Goal: Task Accomplishment & Management: Complete application form

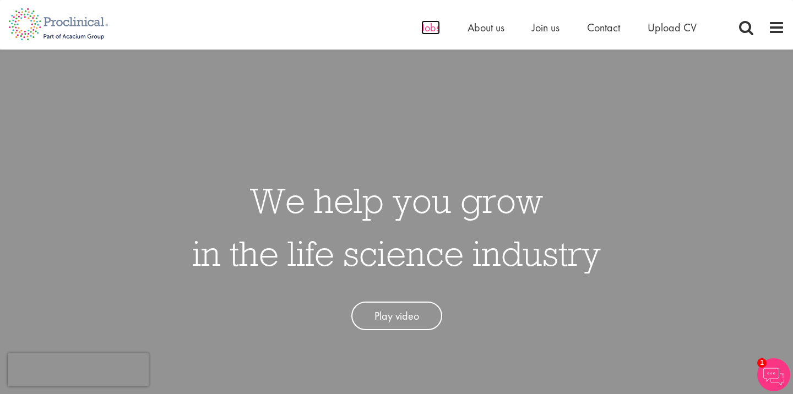
click at [429, 27] on span "Jobs" at bounding box center [430, 27] width 19 height 14
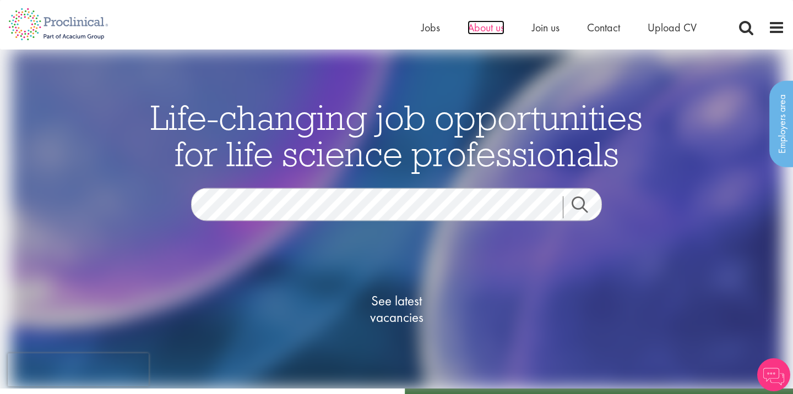
click at [498, 20] on span "About us" at bounding box center [486, 27] width 37 height 14
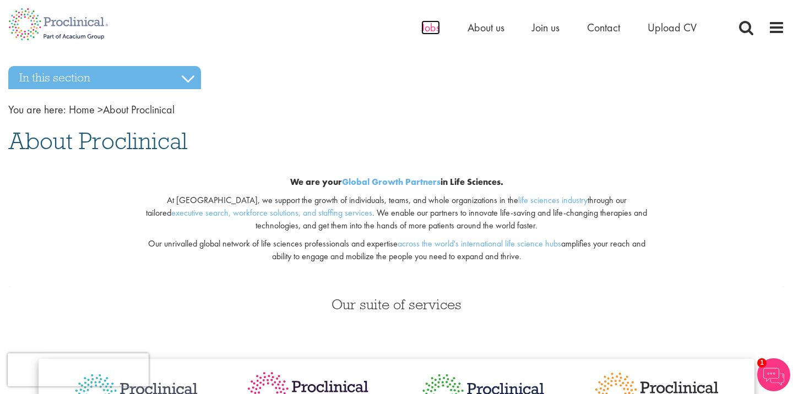
click at [432, 28] on span "Jobs" at bounding box center [430, 27] width 19 height 14
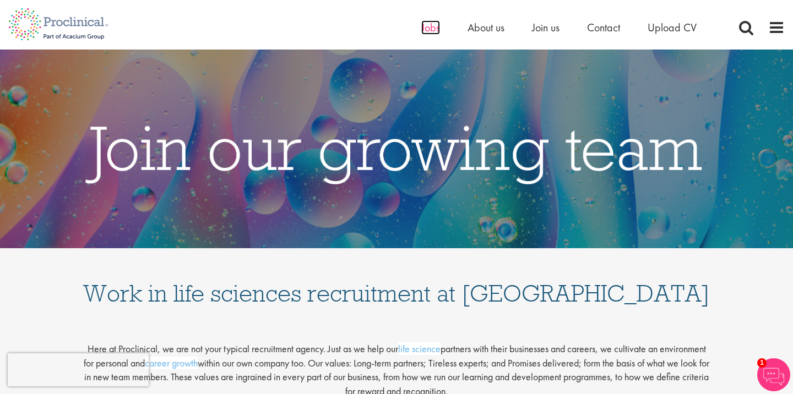
click at [432, 31] on span "Jobs" at bounding box center [430, 27] width 19 height 14
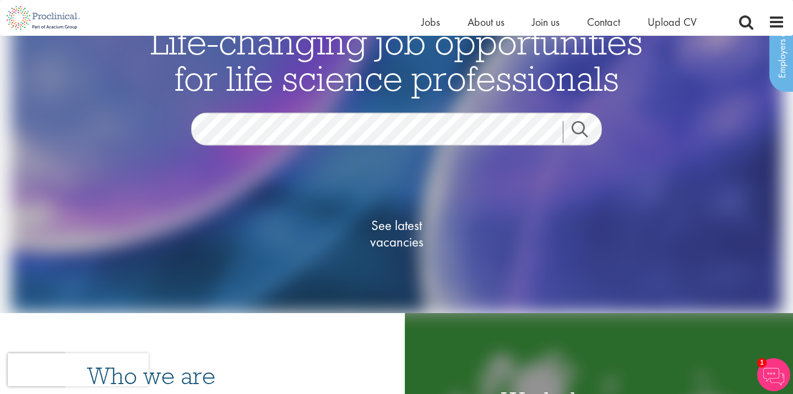
scroll to position [70, 0]
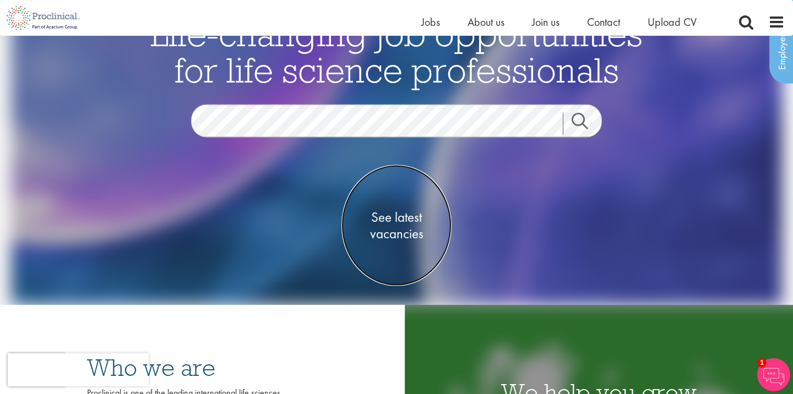
click at [398, 214] on span "See latest vacancies" at bounding box center [397, 225] width 110 height 33
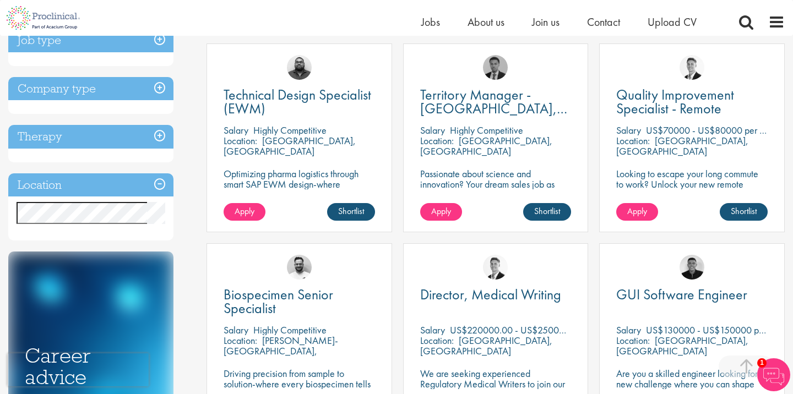
scroll to position [406, 0]
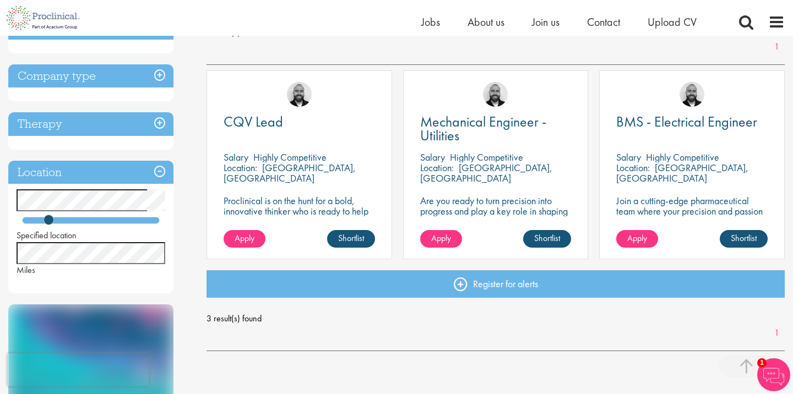
scroll to position [177, 0]
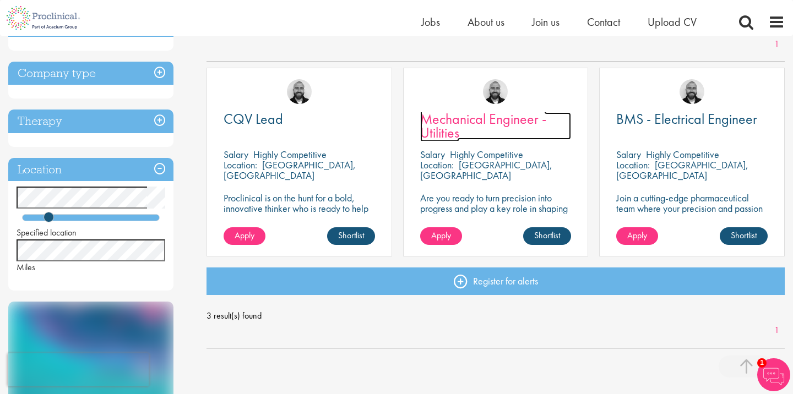
click at [467, 123] on span "Mechanical Engineer - Utilities" at bounding box center [483, 126] width 126 height 33
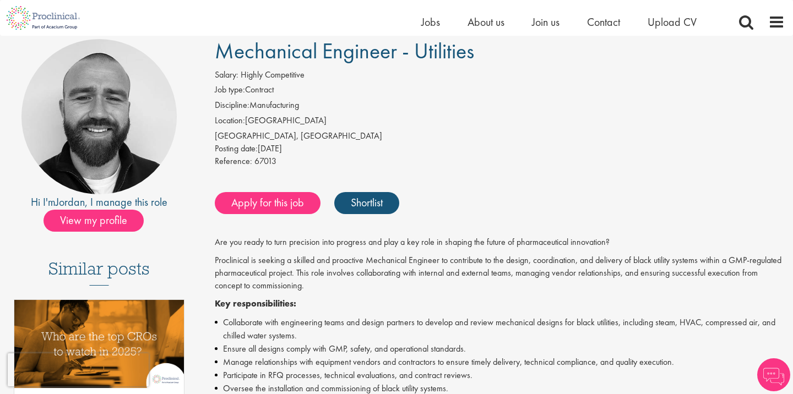
scroll to position [87, 0]
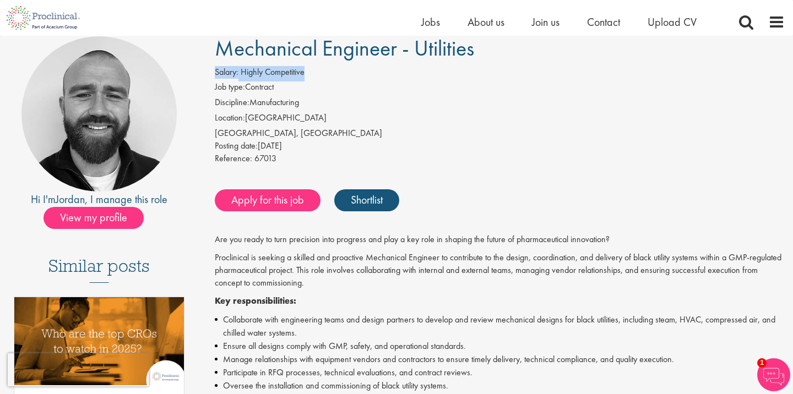
drag, startPoint x: 214, startPoint y: 69, endPoint x: 306, endPoint y: 70, distance: 92.0
click at [306, 70] on div "Salary: Highly Competitive Job type: Contract Discipline: Manufacturing Locatio…" at bounding box center [500, 117] width 587 height 102
copy span "Salary: Highly Competitive"
click at [344, 76] on div "Salary: Highly Competitive" at bounding box center [500, 73] width 570 height 15
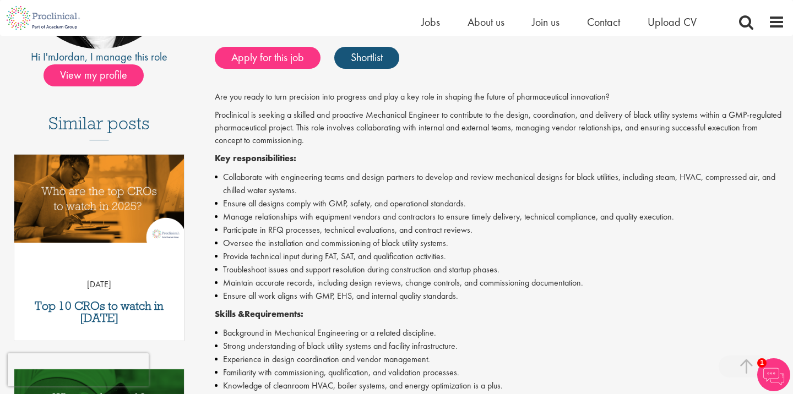
scroll to position [230, 0]
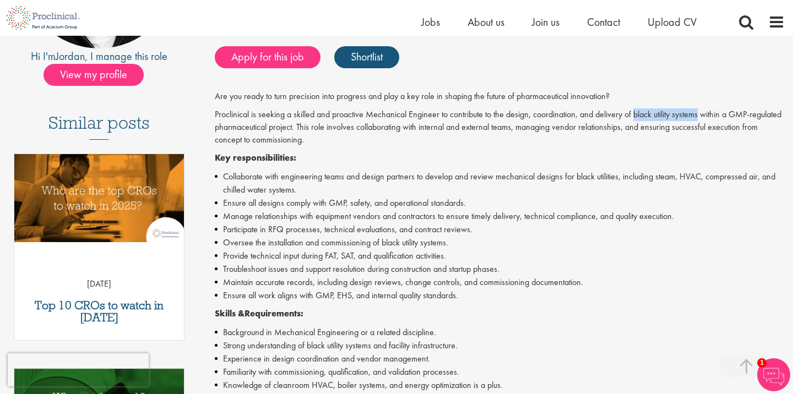
drag, startPoint x: 635, startPoint y: 115, endPoint x: 699, endPoint y: 112, distance: 63.9
click at [699, 112] on p "Proclinical is seeking a skilled and proactive Mechanical Engineer to contribut…" at bounding box center [500, 128] width 570 height 38
copy p "black utility systems"
click at [694, 159] on p "Key responsibilities:" at bounding box center [500, 158] width 570 height 13
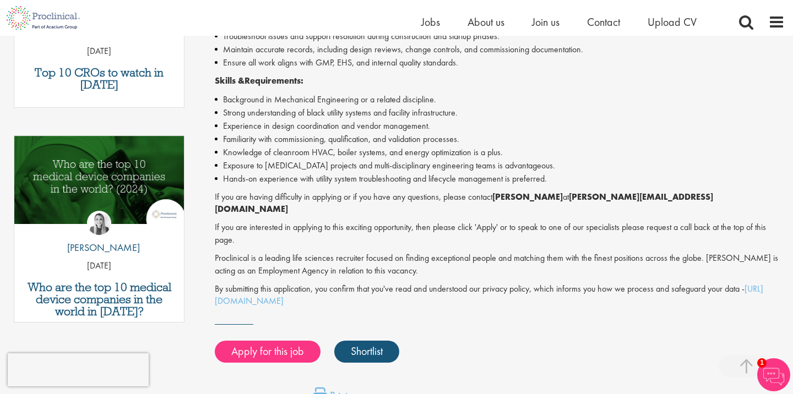
scroll to position [464, 0]
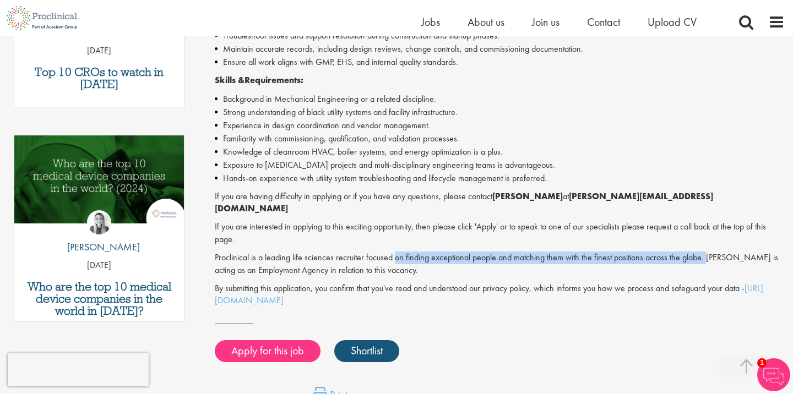
drag, startPoint x: 706, startPoint y: 246, endPoint x: 396, endPoint y: 251, distance: 310.2
click at [396, 252] on p "Proclinical is a leading life sciences recruiter focused on finding exceptional…" at bounding box center [500, 264] width 570 height 25
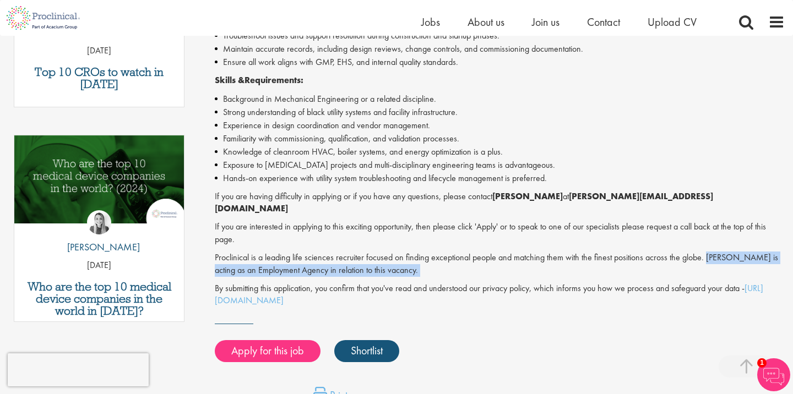
drag, startPoint x: 705, startPoint y: 245, endPoint x: 387, endPoint y: 265, distance: 319.1
click at [387, 265] on div "Are you ready to turn precision into progress and play a key role in shaping th…" at bounding box center [500, 82] width 570 height 451
copy p "Proclinical is acting as an Employment Agency in relation to this vacancy."
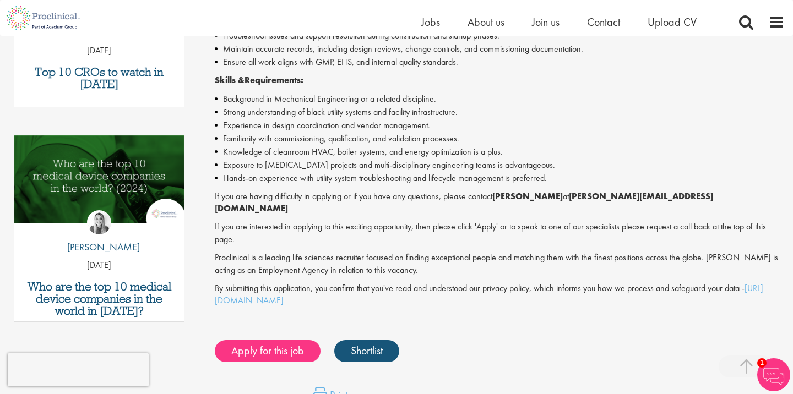
click at [532, 236] on div "Are you ready to turn precision into progress and play a key role in shaping th…" at bounding box center [500, 82] width 570 height 451
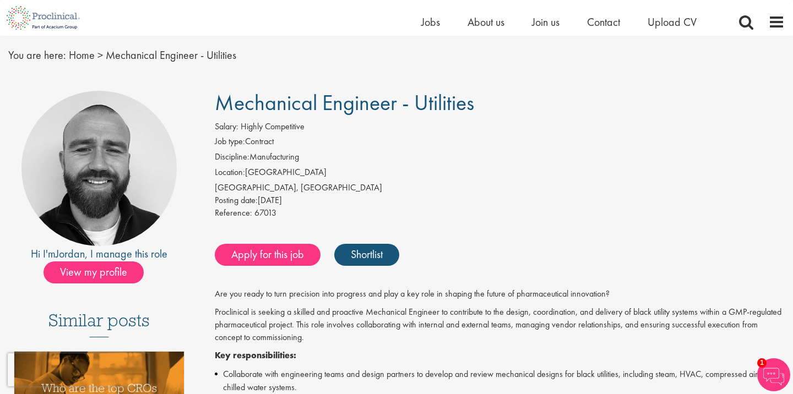
scroll to position [34, 0]
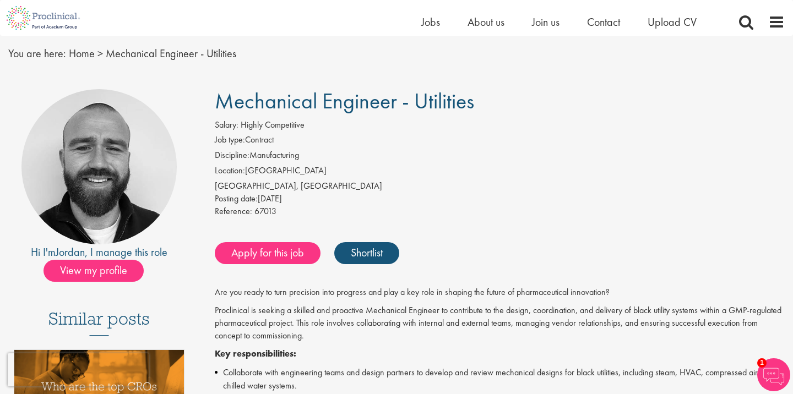
drag, startPoint x: 416, startPoint y: 100, endPoint x: 470, endPoint y: 99, distance: 54.6
click at [470, 99] on span "Mechanical Engineer - Utilities" at bounding box center [344, 101] width 259 height 28
copy span "Utilitie"
click at [491, 103] on h1 "Mechanical Engineer - Utilities" at bounding box center [500, 101] width 570 height 24
drag, startPoint x: 414, startPoint y: 102, endPoint x: 485, endPoint y: 102, distance: 71.1
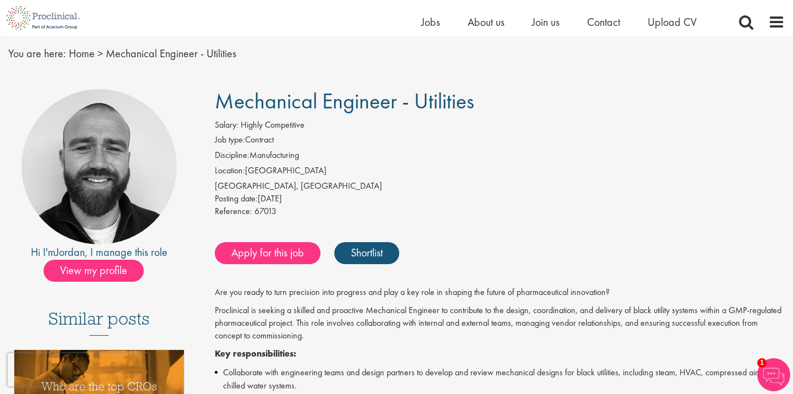
click at [485, 102] on h1 "Mechanical Engineer - Utilities" at bounding box center [500, 101] width 570 height 24
copy span "Utilities"
click at [523, 102] on h1 "Mechanical Engineer - Utilities" at bounding box center [500, 101] width 570 height 24
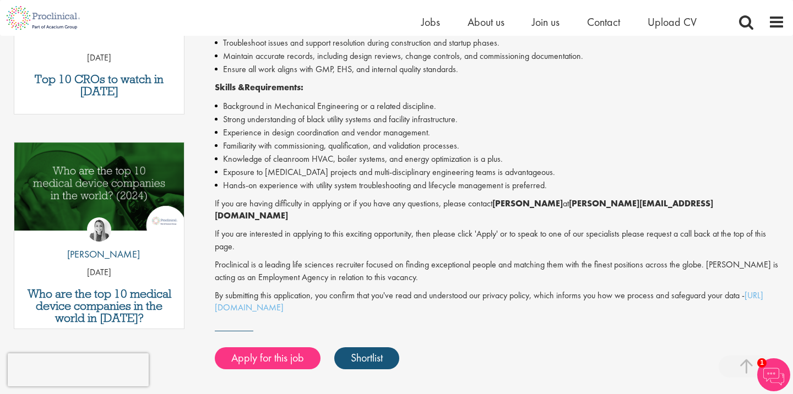
scroll to position [457, 0]
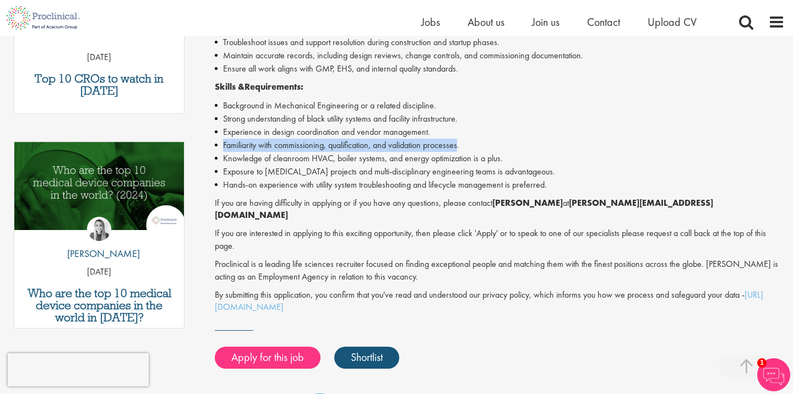
drag, startPoint x: 223, startPoint y: 147, endPoint x: 461, endPoint y: 149, distance: 238.0
click at [461, 149] on li "Familiarity with commissioning, qualification, and validation processes." at bounding box center [500, 145] width 570 height 13
copy li "Familiarity with commissioning, qualification, and validation processes"
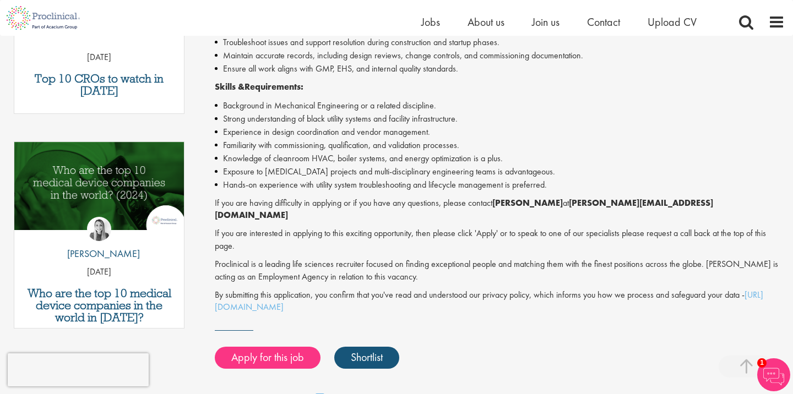
click at [469, 153] on li "Knowledge of cleanroom HVAC, boiler systems, and energy optimization is a plus." at bounding box center [500, 158] width 570 height 13
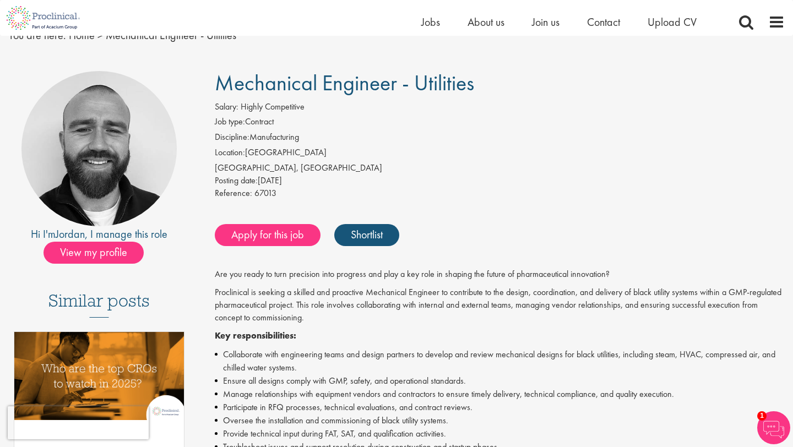
scroll to position [0, 0]
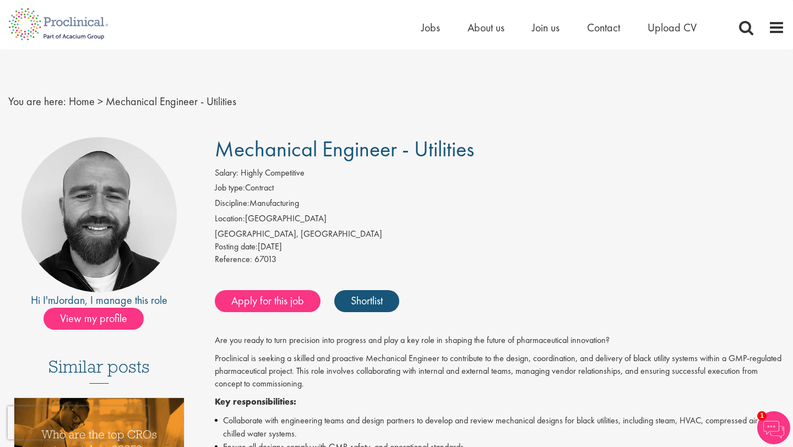
drag, startPoint x: 494, startPoint y: 155, endPoint x: 219, endPoint y: 146, distance: 275.1
click at [219, 146] on h1 "Mechanical Engineer - Utilities" at bounding box center [500, 149] width 570 height 24
copy span "Mechanical Engineer - Utilities"
click at [359, 188] on li "Job type: Contract" at bounding box center [500, 189] width 570 height 15
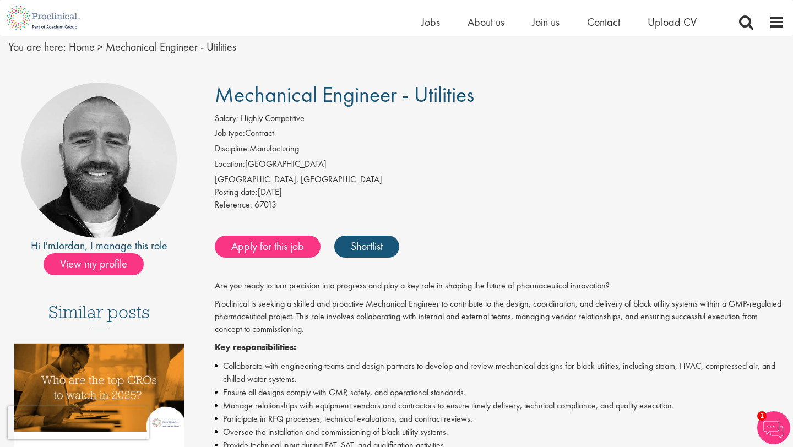
scroll to position [40, 0]
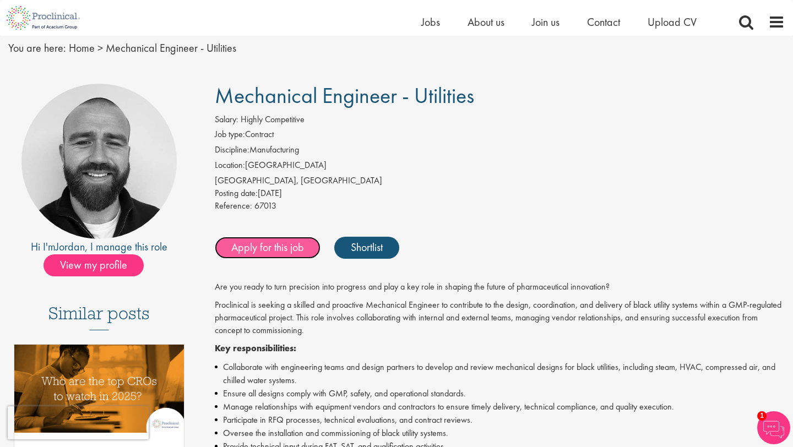
click at [286, 245] on link "Apply for this job" at bounding box center [268, 248] width 106 height 22
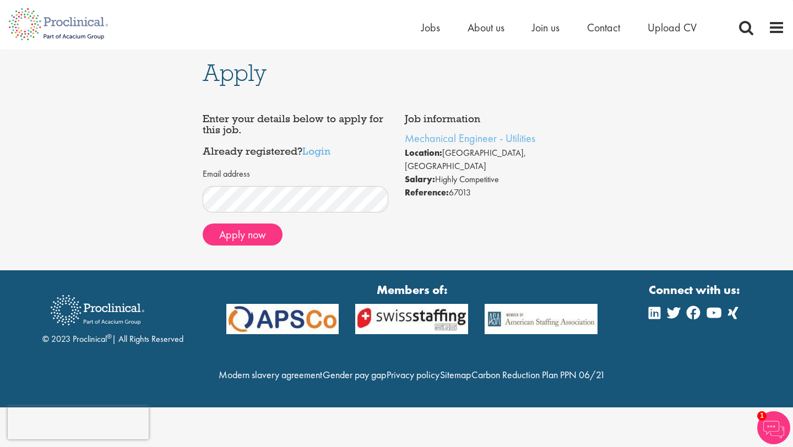
click at [170, 188] on div "Apply Job information Mechanical Engineer - Utilities Location: Lund, Sweden Sa…" at bounding box center [397, 160] width 810 height 221
click at [258, 233] on button "Apply now" at bounding box center [243, 235] width 80 height 22
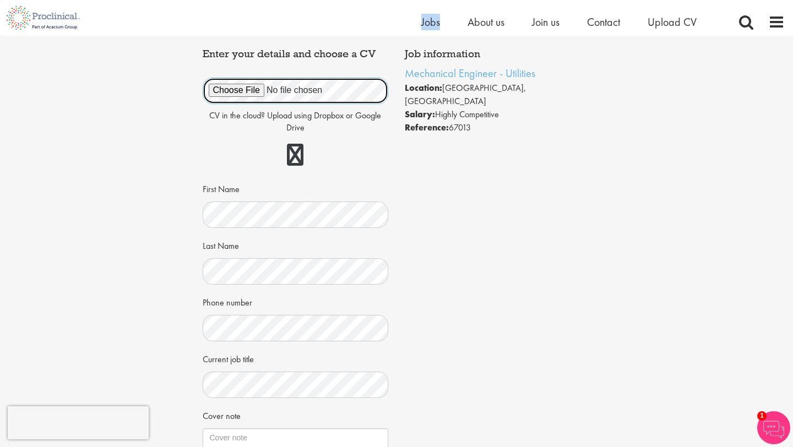
scroll to position [52, 0]
click at [143, 150] on div "Apply Job information Mechanical Engineer - Utilities Location: Lund, Sweden Sa…" at bounding box center [397, 289] width 810 height 610
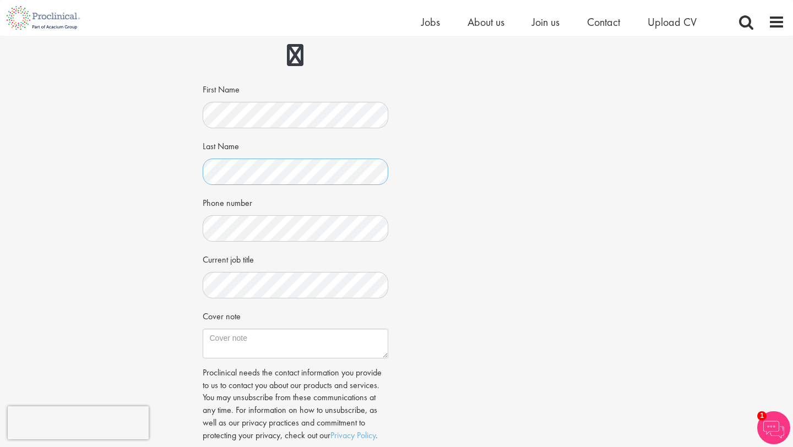
scroll to position [157, 0]
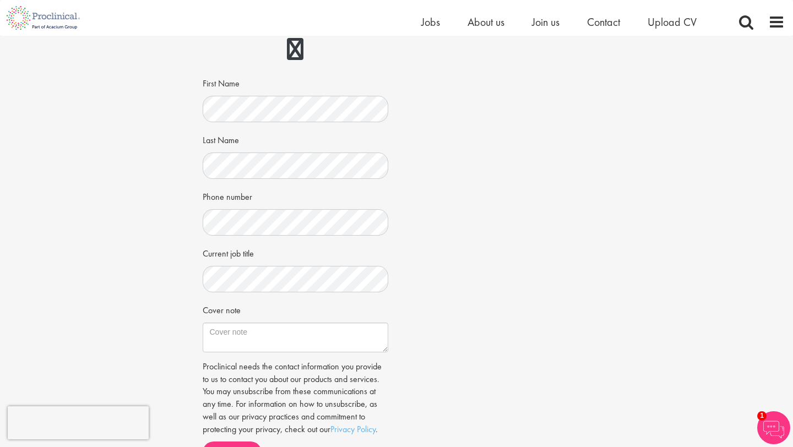
click at [173, 257] on div "Apply Job information Mechanical Engineer - Utilities Location: Lund, Sweden Sa…" at bounding box center [397, 184] width 810 height 610
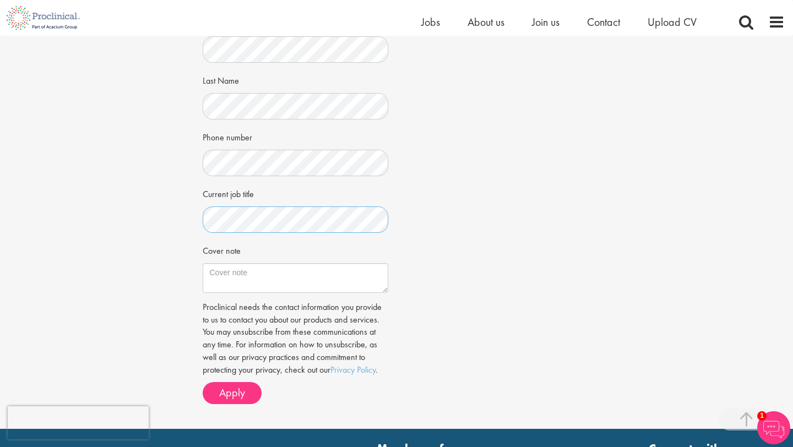
scroll to position [226, 0]
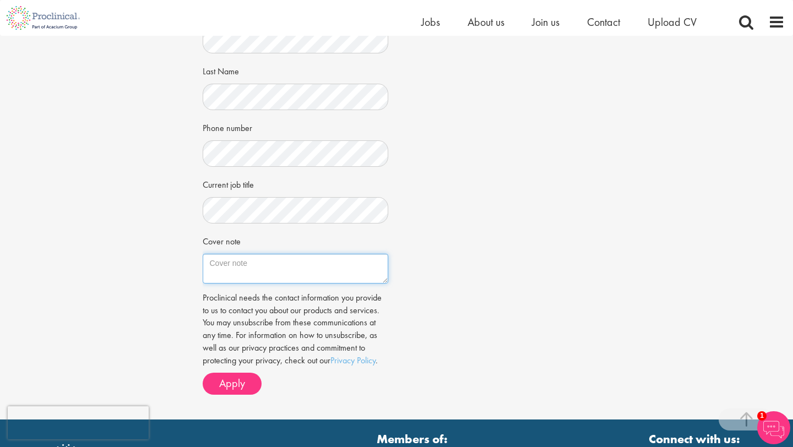
click at [228, 268] on textarea "Cover note" at bounding box center [296, 269] width 186 height 30
click at [221, 264] on textarea "Cover note" at bounding box center [296, 269] width 186 height 30
paste textarea "Hello Proclinical! My name is Elin Hassel, I am 24 years, and I believe that my…"
type textarea "Hello Proclinical! My name is Elin Hassel, I am 24 years, and I believe that my…"
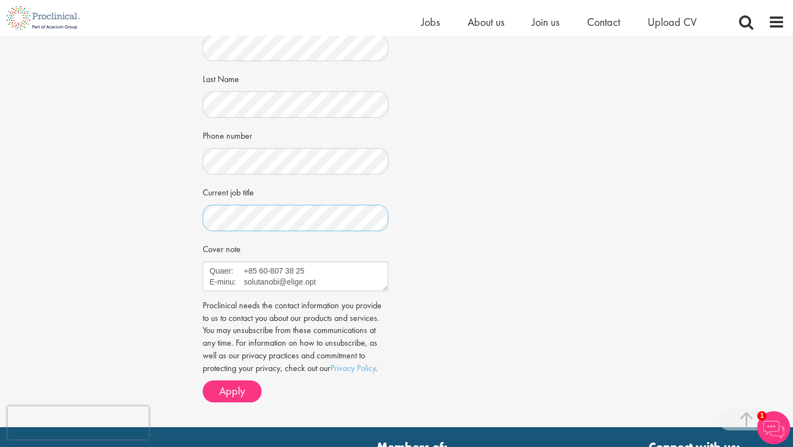
scroll to position [220, 0]
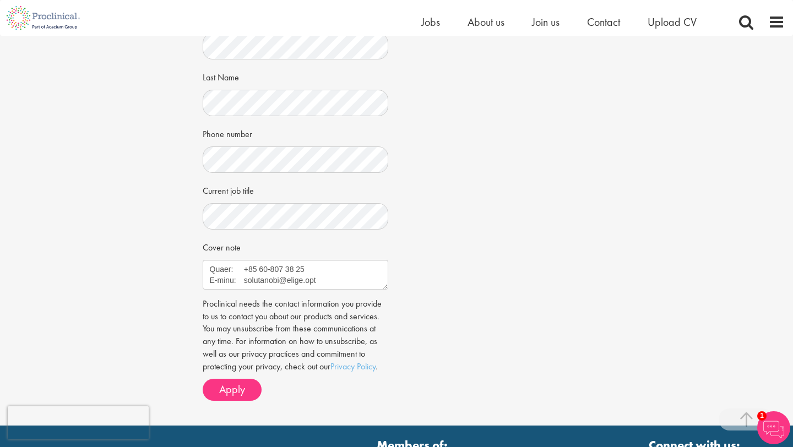
click at [156, 309] on div "Apply Job information Mechanical Engineer - Utilities Location: Lund, Sweden Sa…" at bounding box center [397, 121] width 810 height 610
click at [462, 262] on div "Job information Mechanical Engineer - Utilities Location: Lund, Sweden Salary: …" at bounding box center [396, 141] width 405 height 535
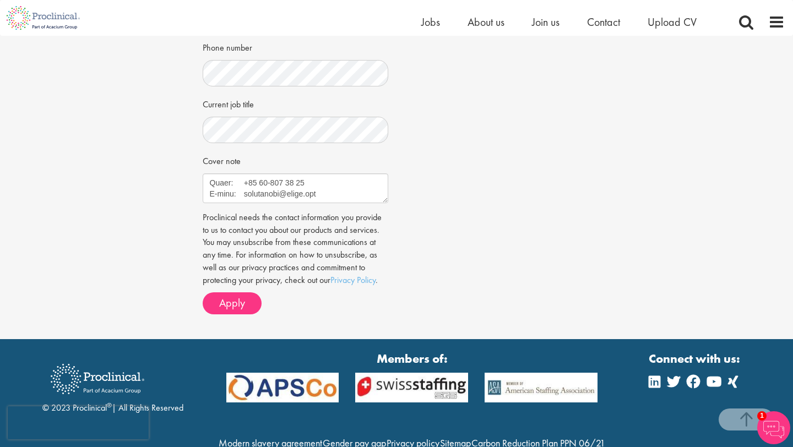
scroll to position [318, 0]
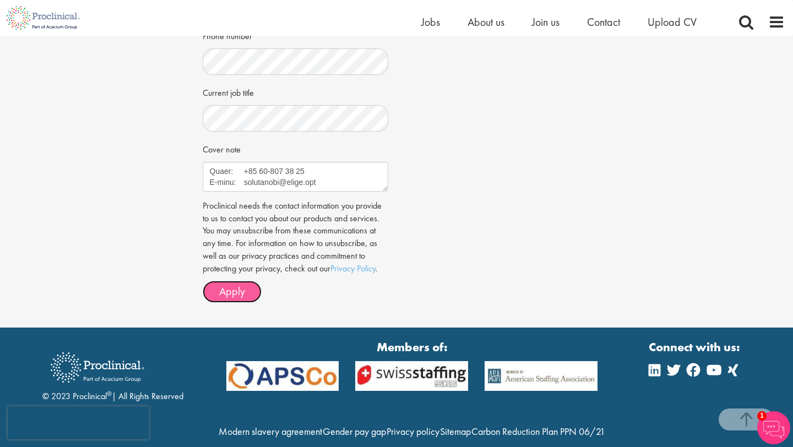
click at [242, 291] on span "Apply" at bounding box center [232, 291] width 26 height 14
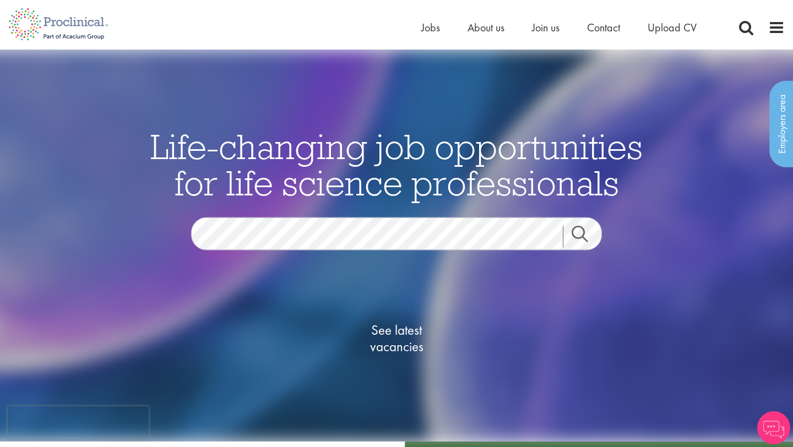
click at [440, 33] on ul "Home Jobs About us Join us Contact Upload CV" at bounding box center [572, 27] width 303 height 17
click at [437, 29] on span "Jobs" at bounding box center [430, 27] width 19 height 14
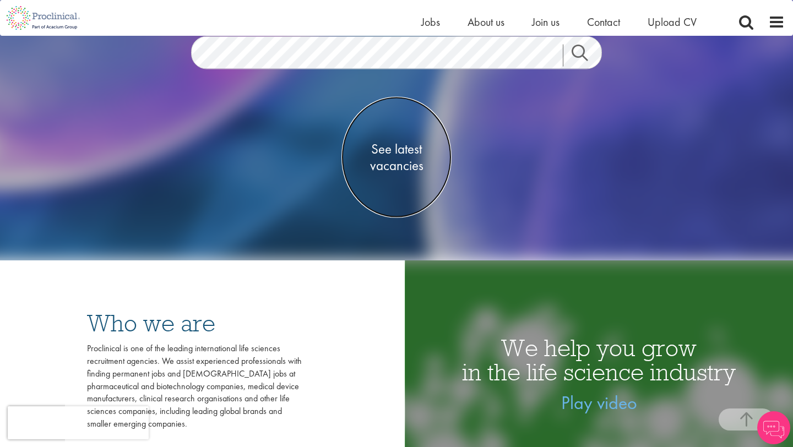
click at [403, 152] on span "See latest vacancies" at bounding box center [397, 156] width 110 height 33
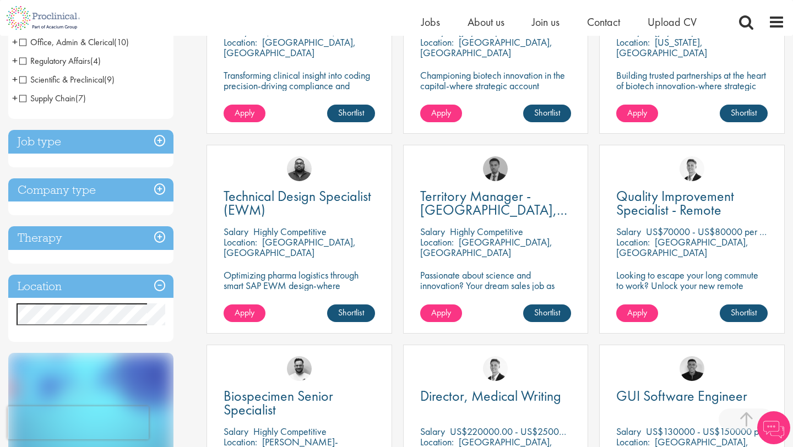
scroll to position [333, 0]
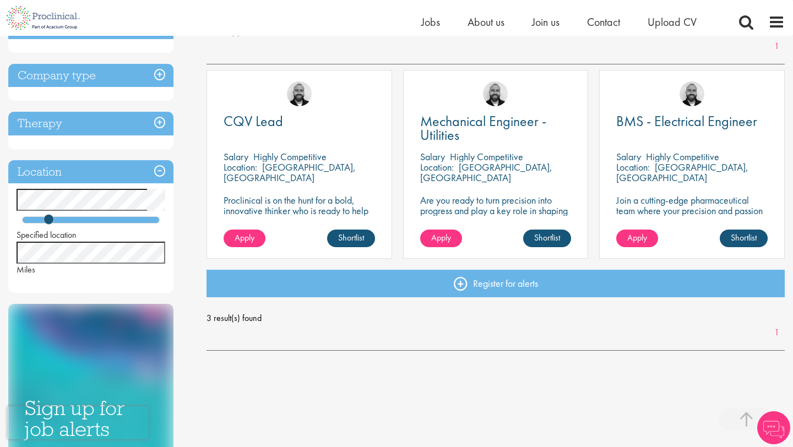
scroll to position [176, 0]
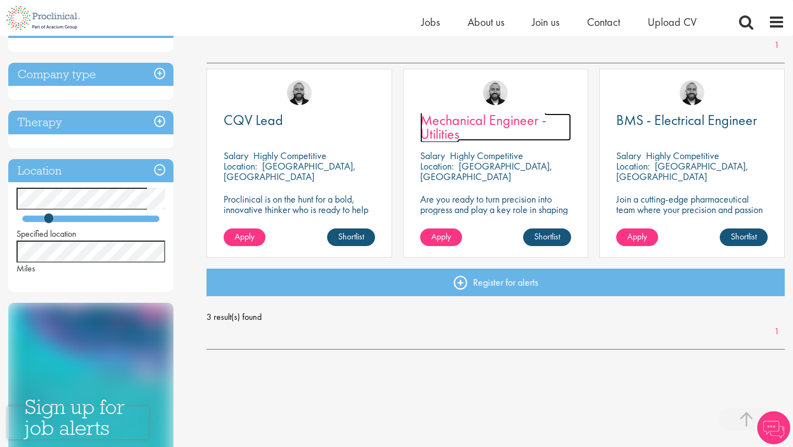
click at [458, 125] on span "Mechanical Engineer - Utilities" at bounding box center [483, 127] width 126 height 33
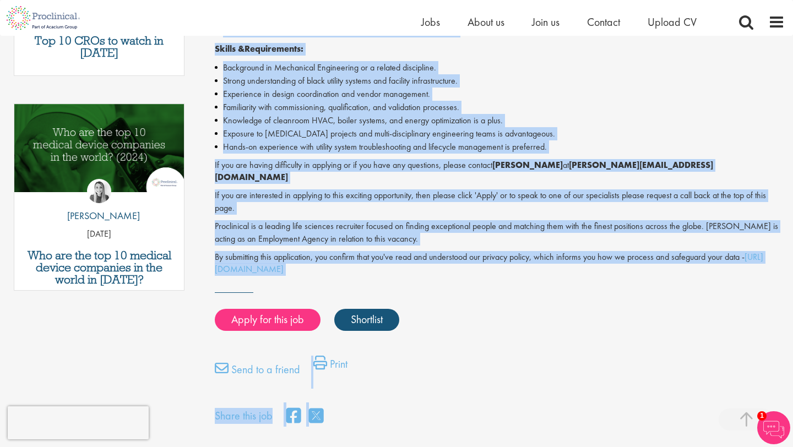
scroll to position [502, 0]
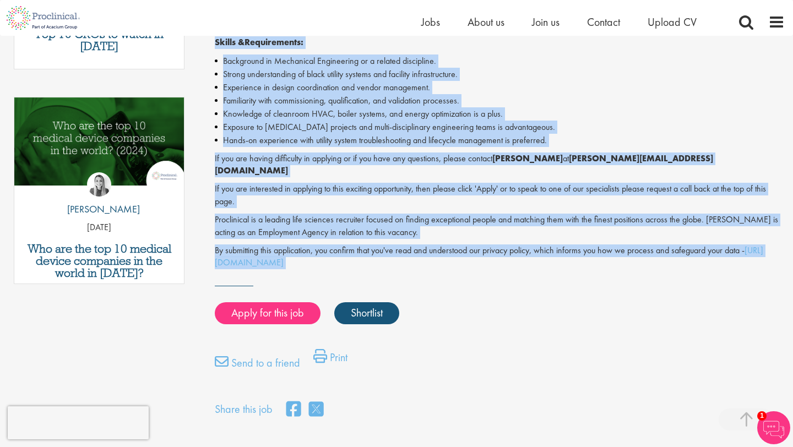
drag, startPoint x: 217, startPoint y: 91, endPoint x: 538, endPoint y: 271, distance: 368.3
click at [538, 271] on div "Mechanical Engineer - Utilities Salary: Highly Competitive Job type: Contract D…" at bounding box center [495, 21] width 595 height 799
copy div "Mechanical Engineer - Utilities Salary: Highly Competitive Job type: Contract D…"
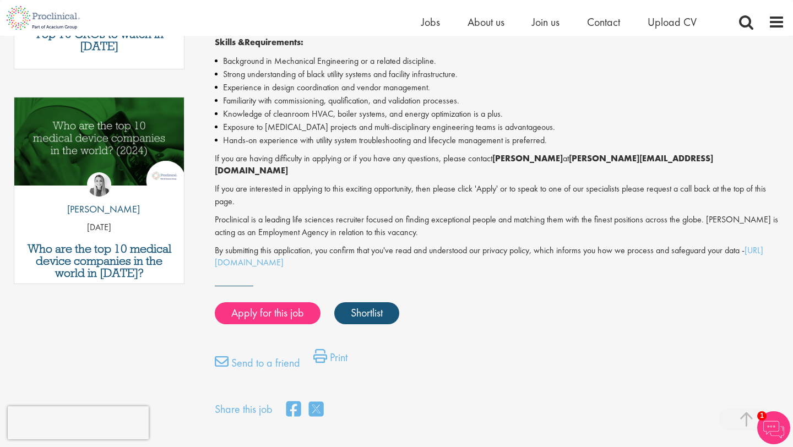
click at [486, 253] on p "By submitting this application, you confirm that you've read and understood our…" at bounding box center [500, 257] width 570 height 25
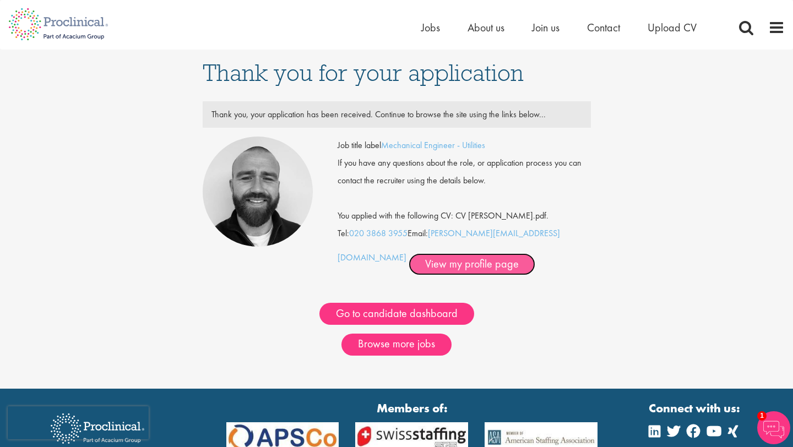
click at [409, 265] on link "View my profile page" at bounding box center [472, 264] width 127 height 22
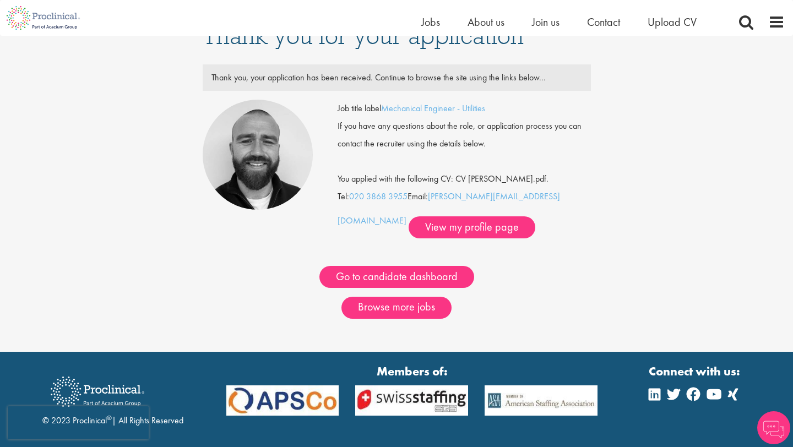
scroll to position [25, 0]
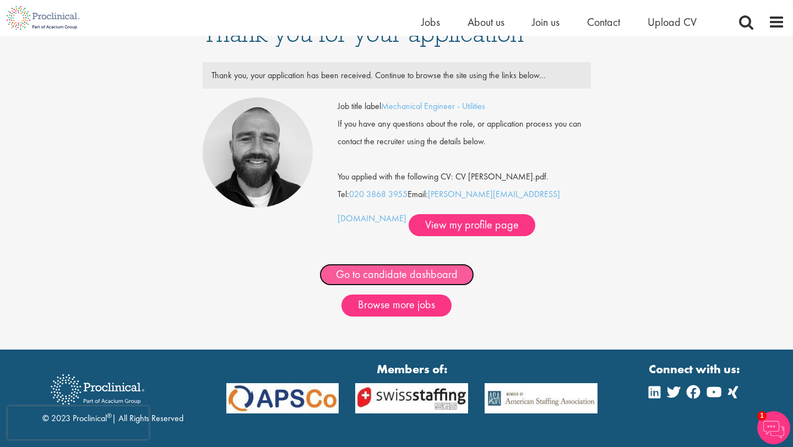
click at [374, 271] on link "Go to candidate dashboard" at bounding box center [397, 275] width 155 height 22
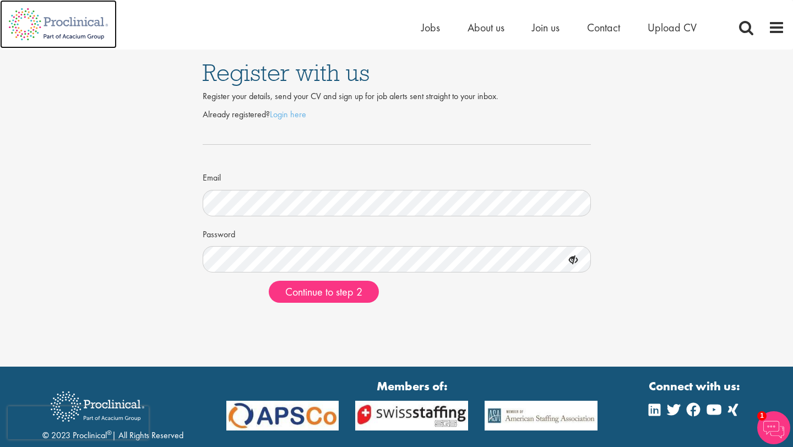
click at [86, 18] on img at bounding box center [58, 24] width 117 height 48
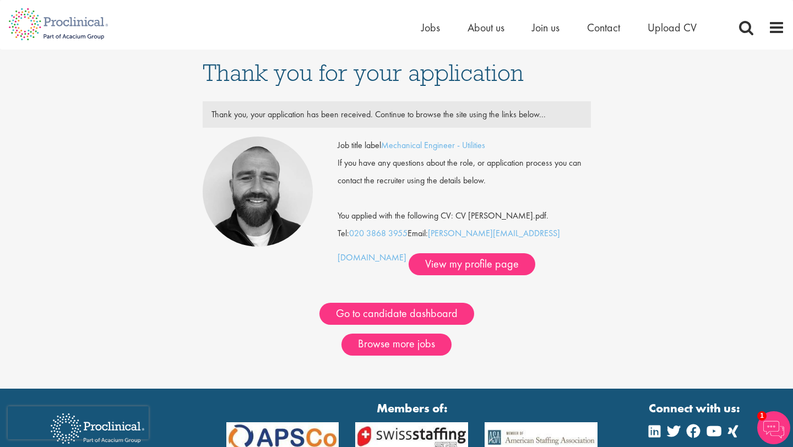
drag, startPoint x: 210, startPoint y: 113, endPoint x: 540, endPoint y: 109, distance: 329.5
click at [540, 109] on div "Thank you, your application has been received. Continue to browse the site usin…" at bounding box center [396, 115] width 387 height 18
copy div "Thank you, your application has been received. Continue to browse the site usin…"
click at [642, 106] on div "Thank you for your application Thank you, your application has been received. C…" at bounding box center [397, 219] width 810 height 339
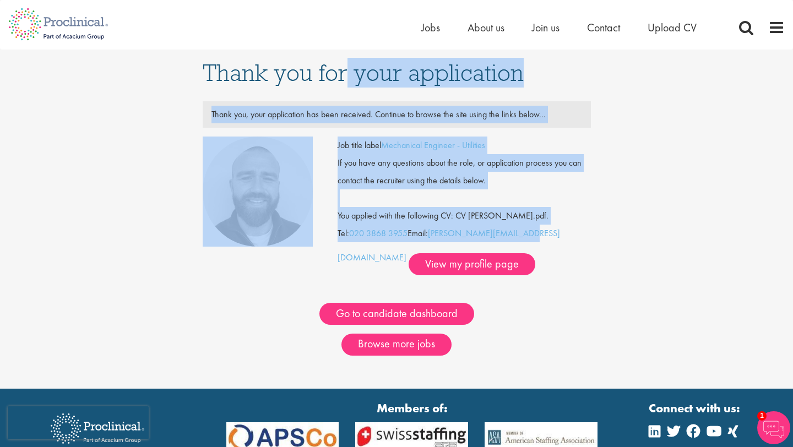
drag, startPoint x: 202, startPoint y: 68, endPoint x: 521, endPoint y: 237, distance: 360.3
click at [521, 237] on div "Thank you for your application Thank you, your application has been received. C…" at bounding box center [396, 219] width 405 height 339
click at [594, 208] on div "Thank you for your application Thank you, your application has been received. C…" at bounding box center [396, 219] width 405 height 339
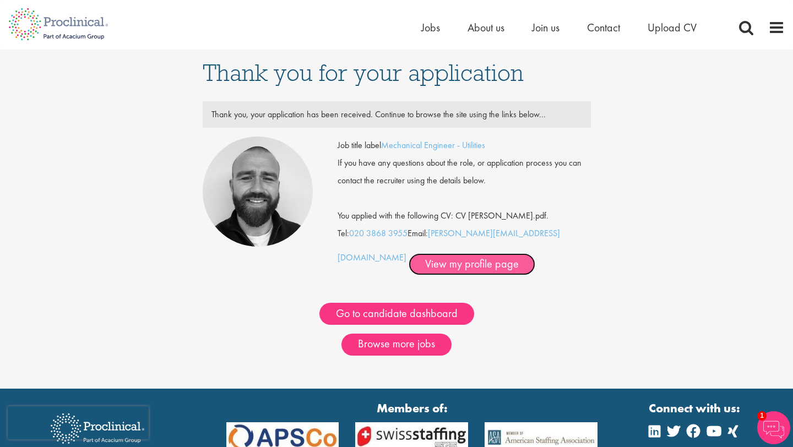
click at [424, 264] on link "View my profile page" at bounding box center [472, 264] width 127 height 22
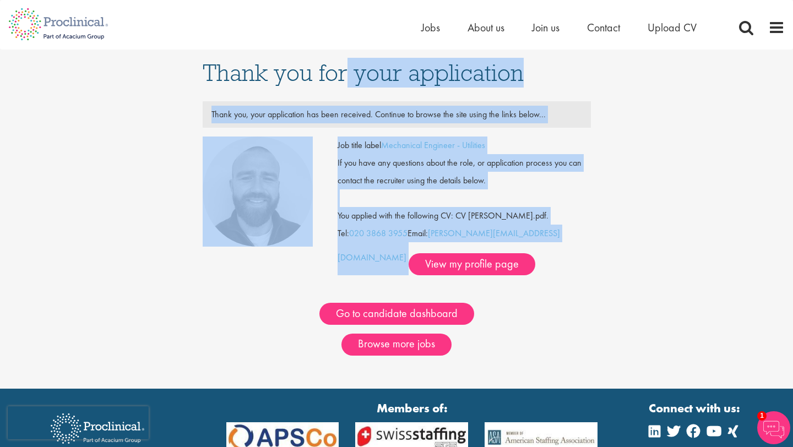
drag, startPoint x: 204, startPoint y: 74, endPoint x: 555, endPoint y: 242, distance: 389.3
click at [555, 242] on div "Thank you for your application Thank you, your application has been received. C…" at bounding box center [396, 219] width 405 height 339
copy div "Thank you for your application Thank you, your application has been received. C…"
click at [577, 205] on div "You applied with the following CV: CV [PERSON_NAME].pdf." at bounding box center [464, 207] width 270 height 35
